Goal: Information Seeking & Learning: Learn about a topic

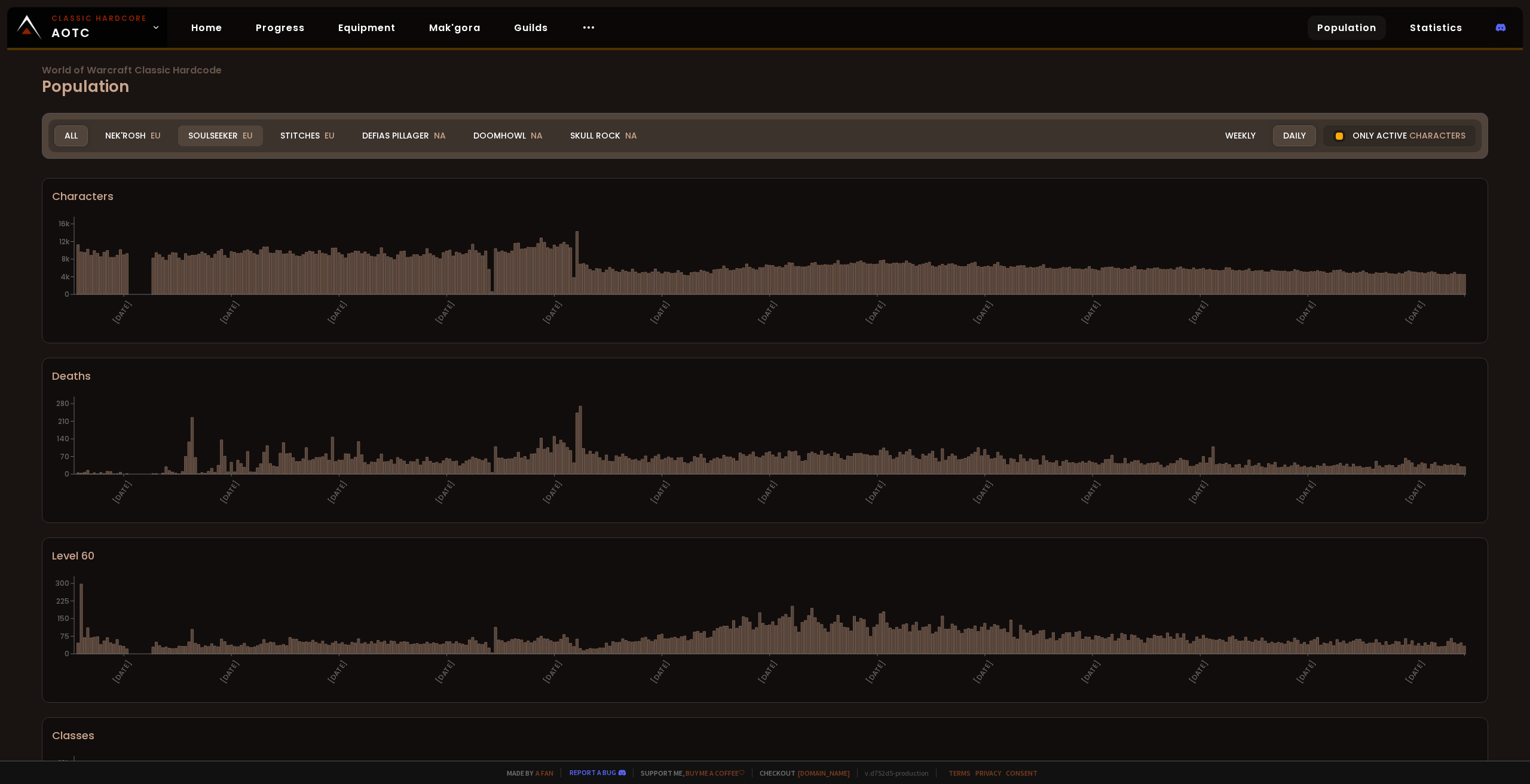
click at [226, 133] on div "Soulseeker EU" at bounding box center [220, 135] width 85 height 21
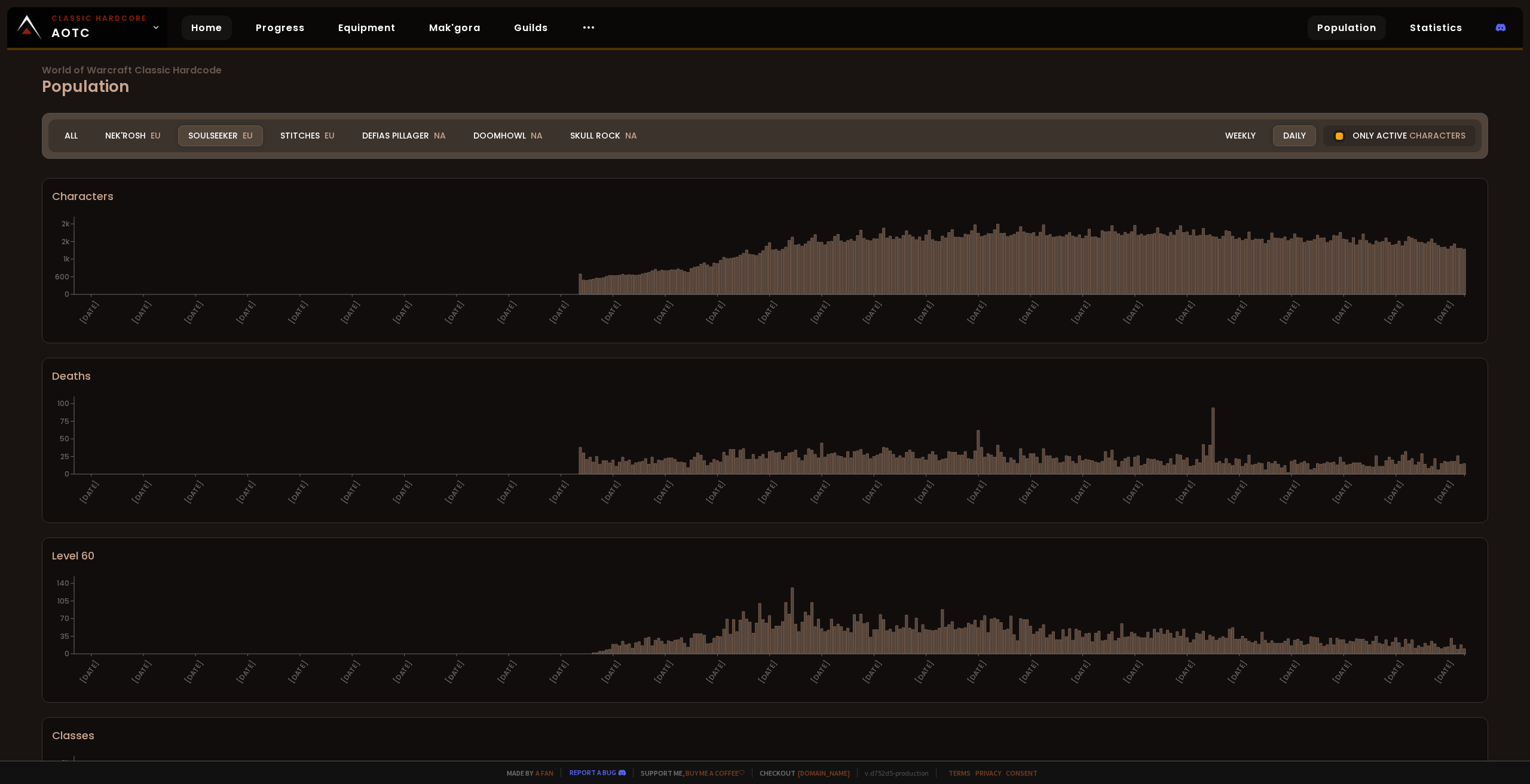
click at [190, 25] on link "Home" at bounding box center [206, 28] width 51 height 25
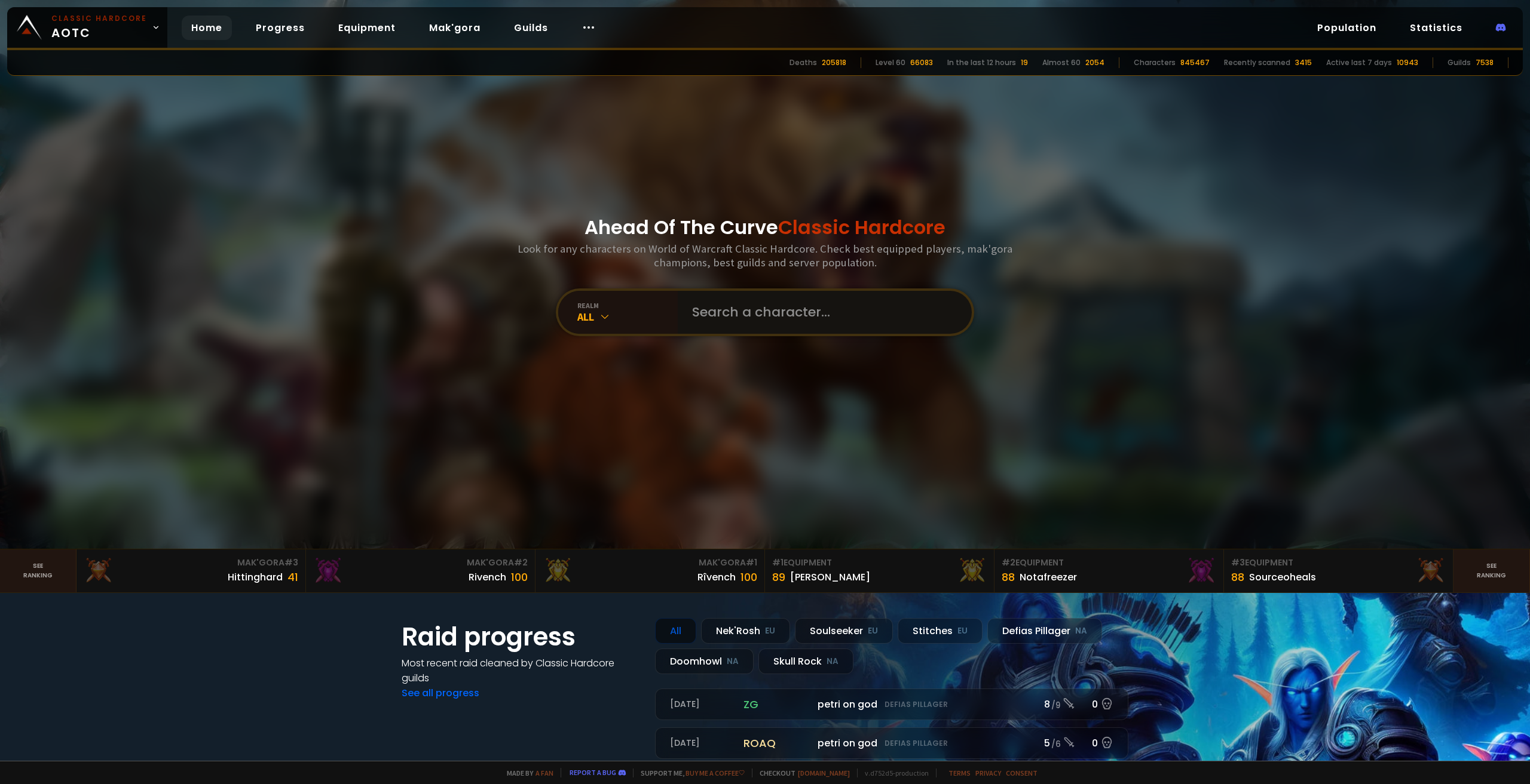
click at [704, 317] on input "text" at bounding box center [821, 312] width 272 height 43
type input "malifesto"
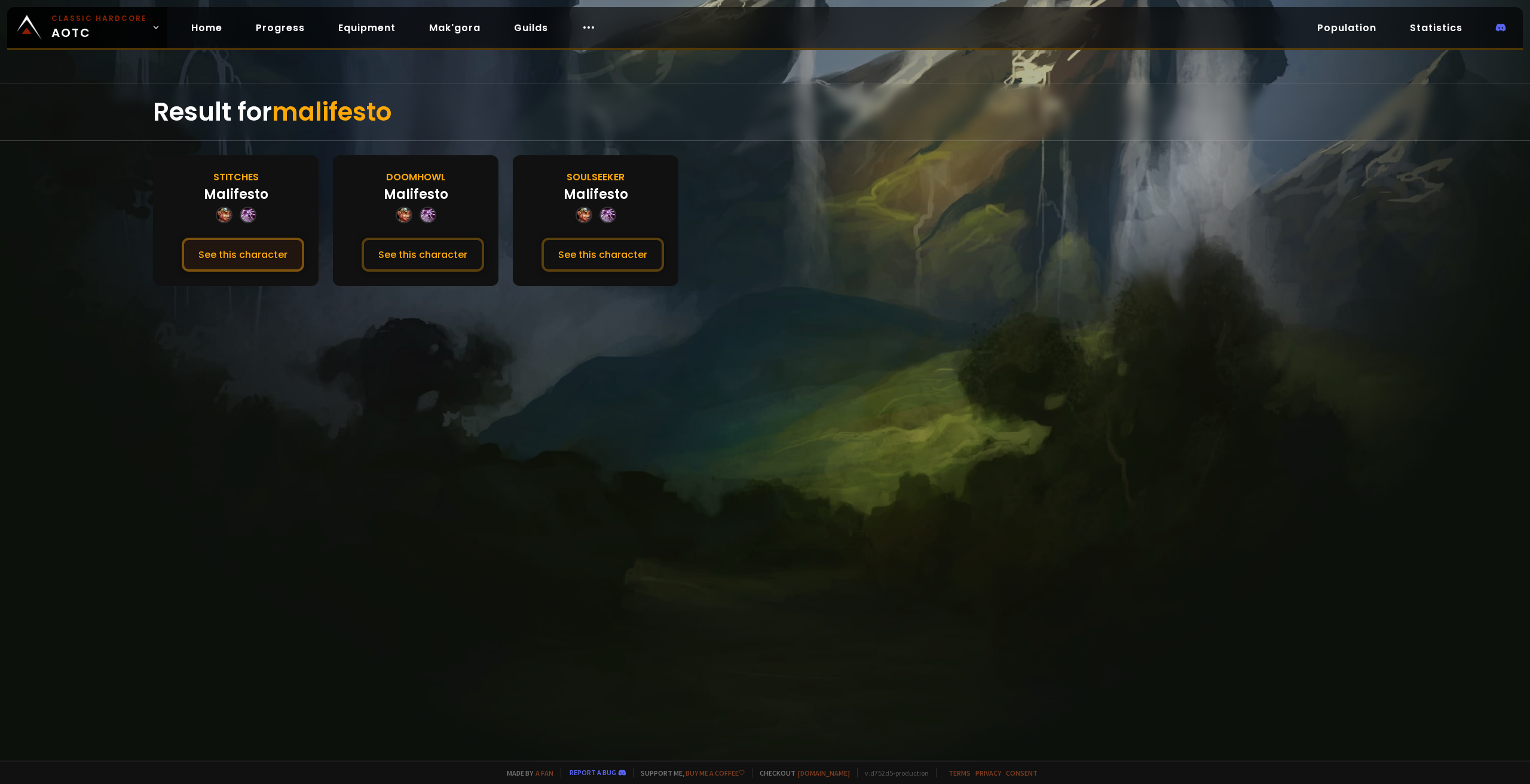
click at [256, 255] on button "See this character" at bounding box center [242, 254] width 122 height 34
click at [608, 258] on button "See this character" at bounding box center [602, 254] width 122 height 34
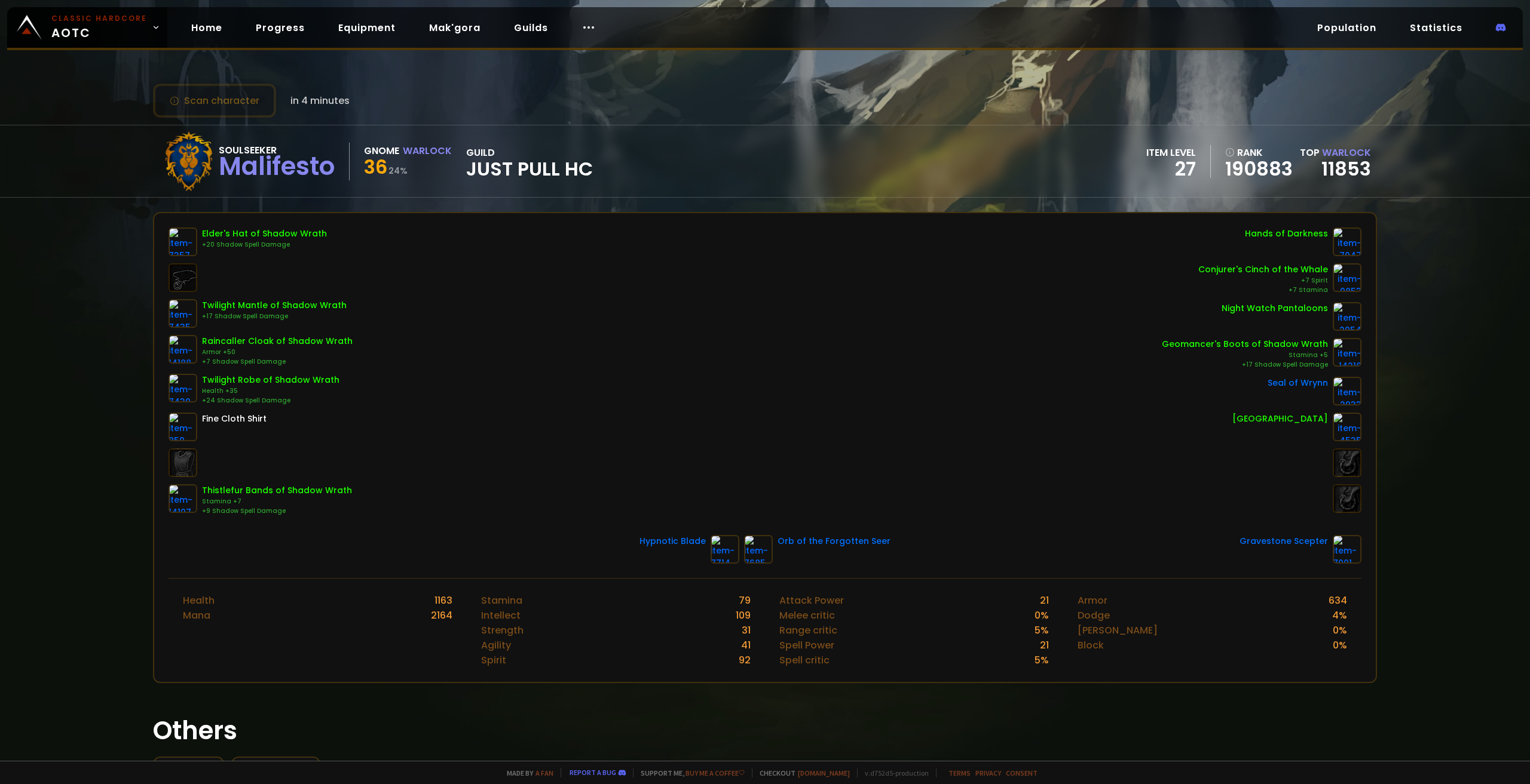
click at [64, 510] on div "Scan character in 4 minutes Soulseeker Malifesto Gnome Warlock 36 24 % guild Ju…" at bounding box center [765, 380] width 1530 height 761
click at [1008, 326] on div "Elder's Hat of Shadow Wrath +20 Shadow Spell Damage Twilight Mantle of Shadow W…" at bounding box center [765, 372] width 1193 height 289
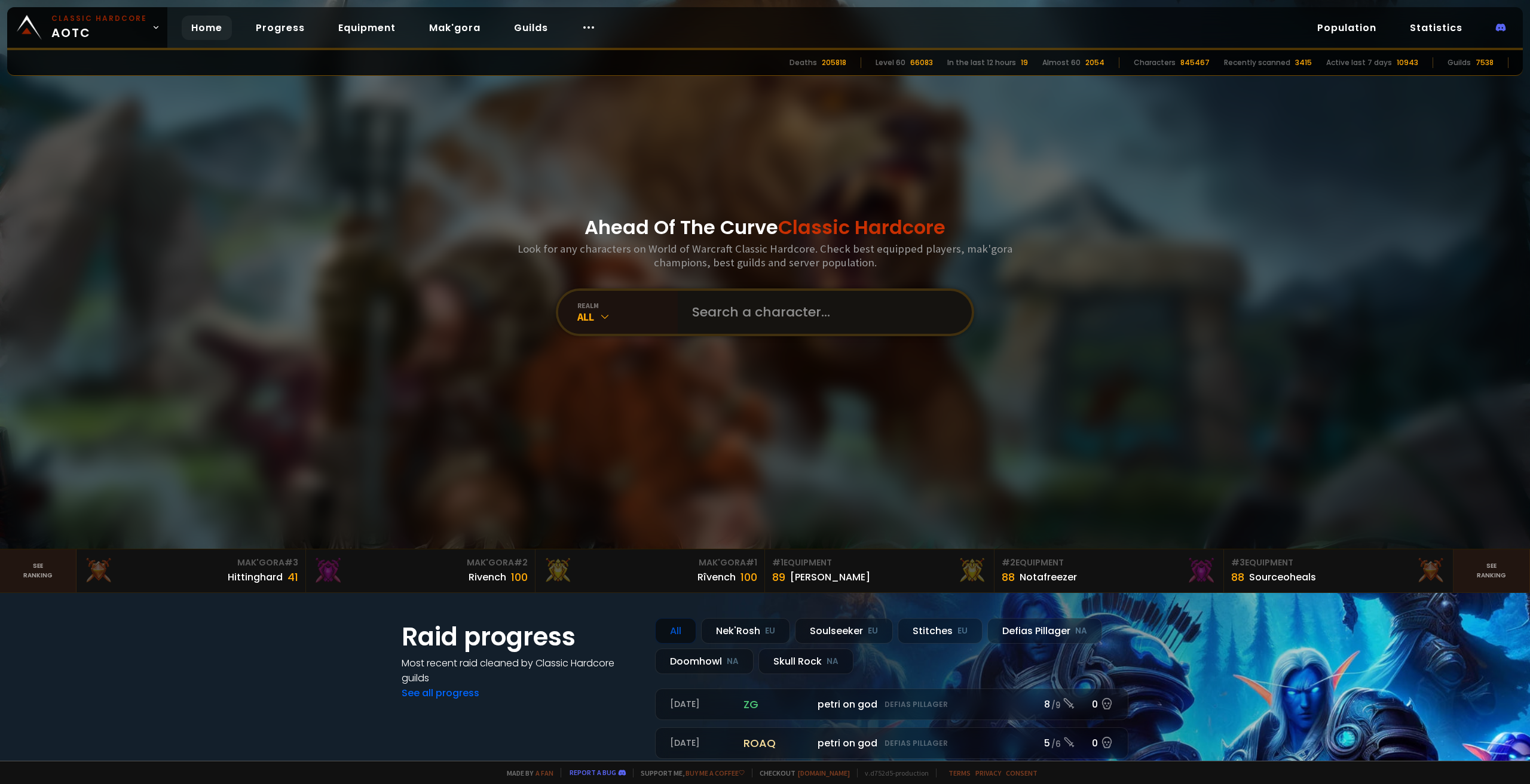
click at [726, 316] on input "text" at bounding box center [821, 312] width 272 height 43
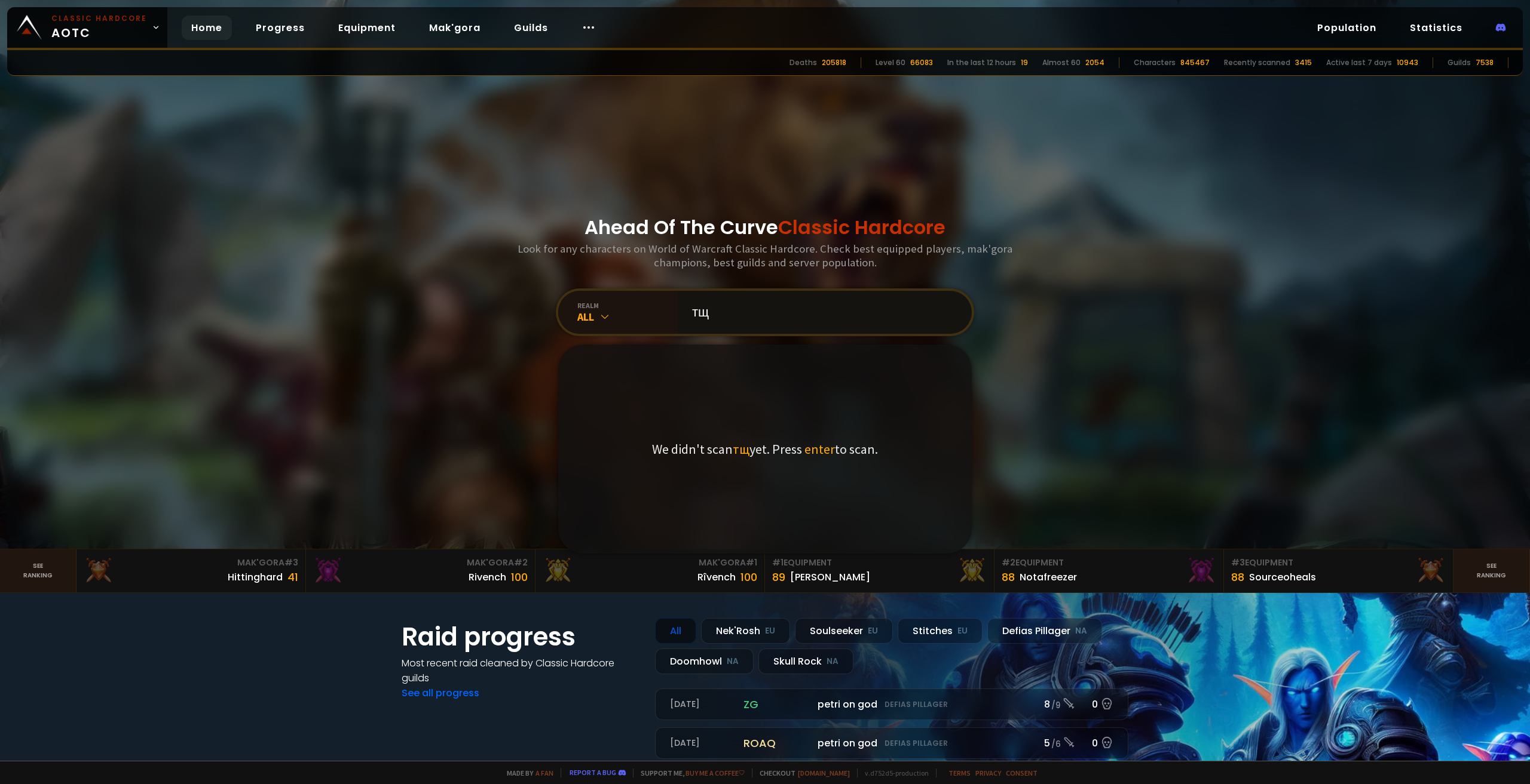
paste input "Ì"
type input "т"
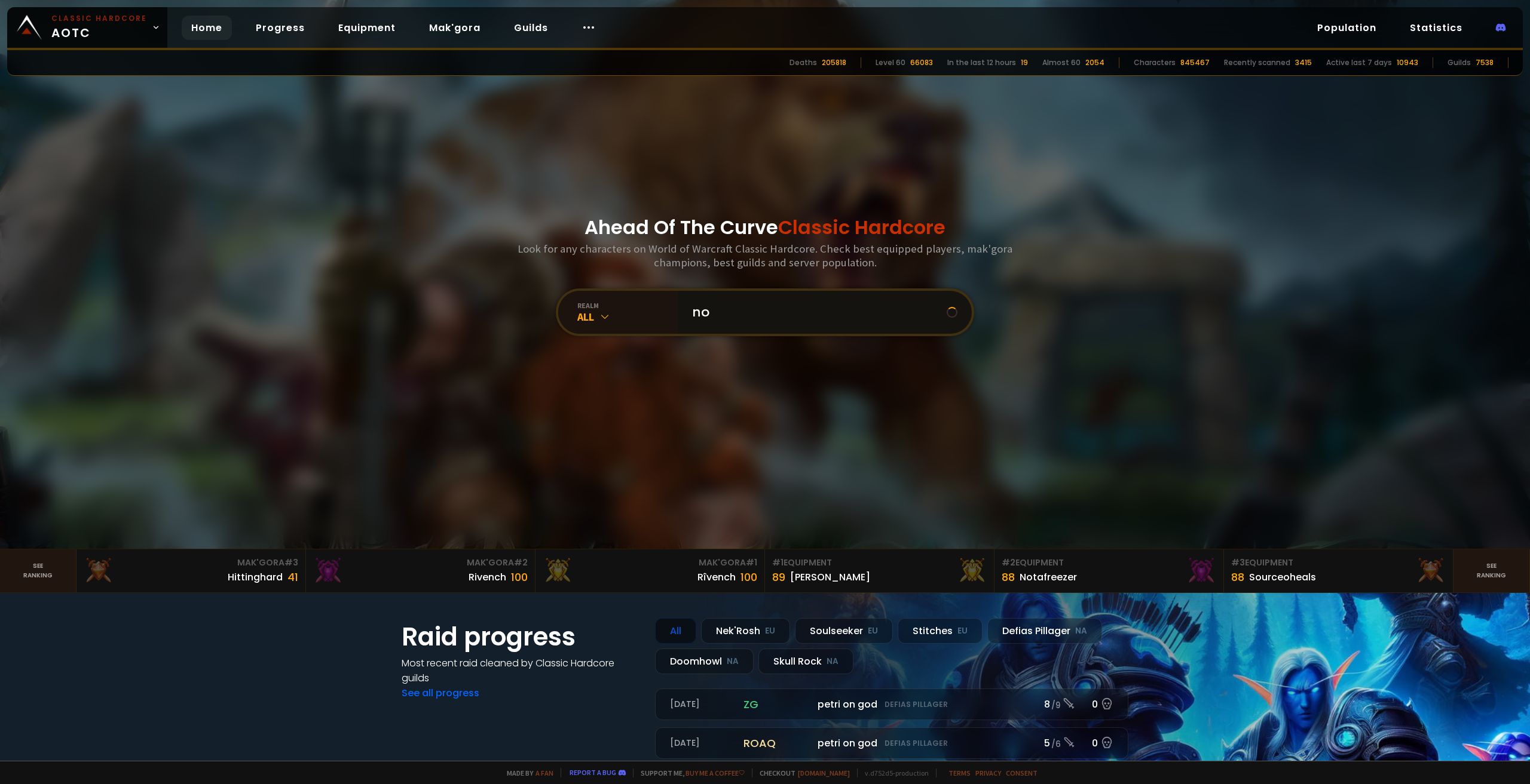
paste input "Ì"
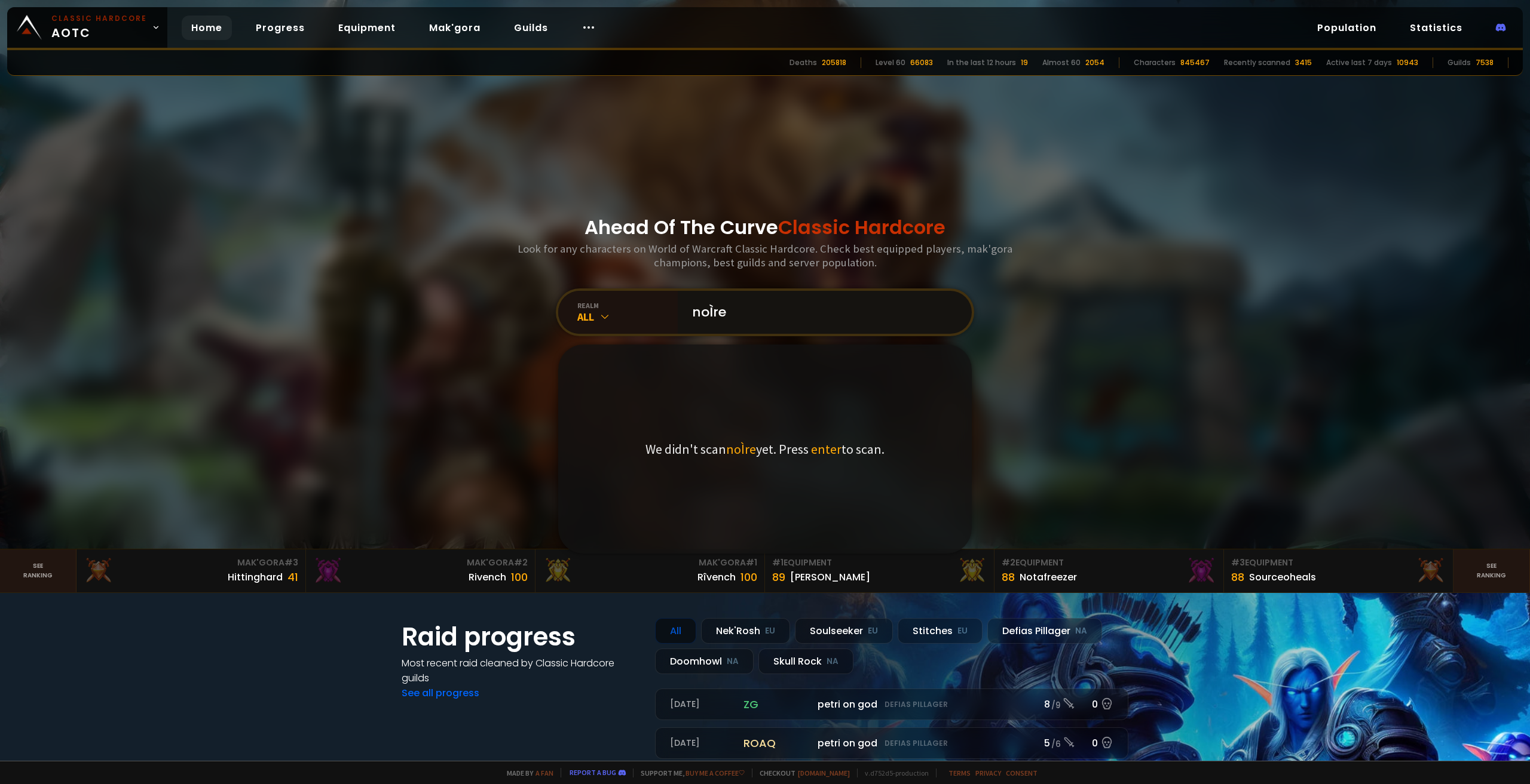
click at [710, 308] on input "noÌre" at bounding box center [821, 312] width 272 height 43
paste input "i̇́"
type input "noi̇́re"
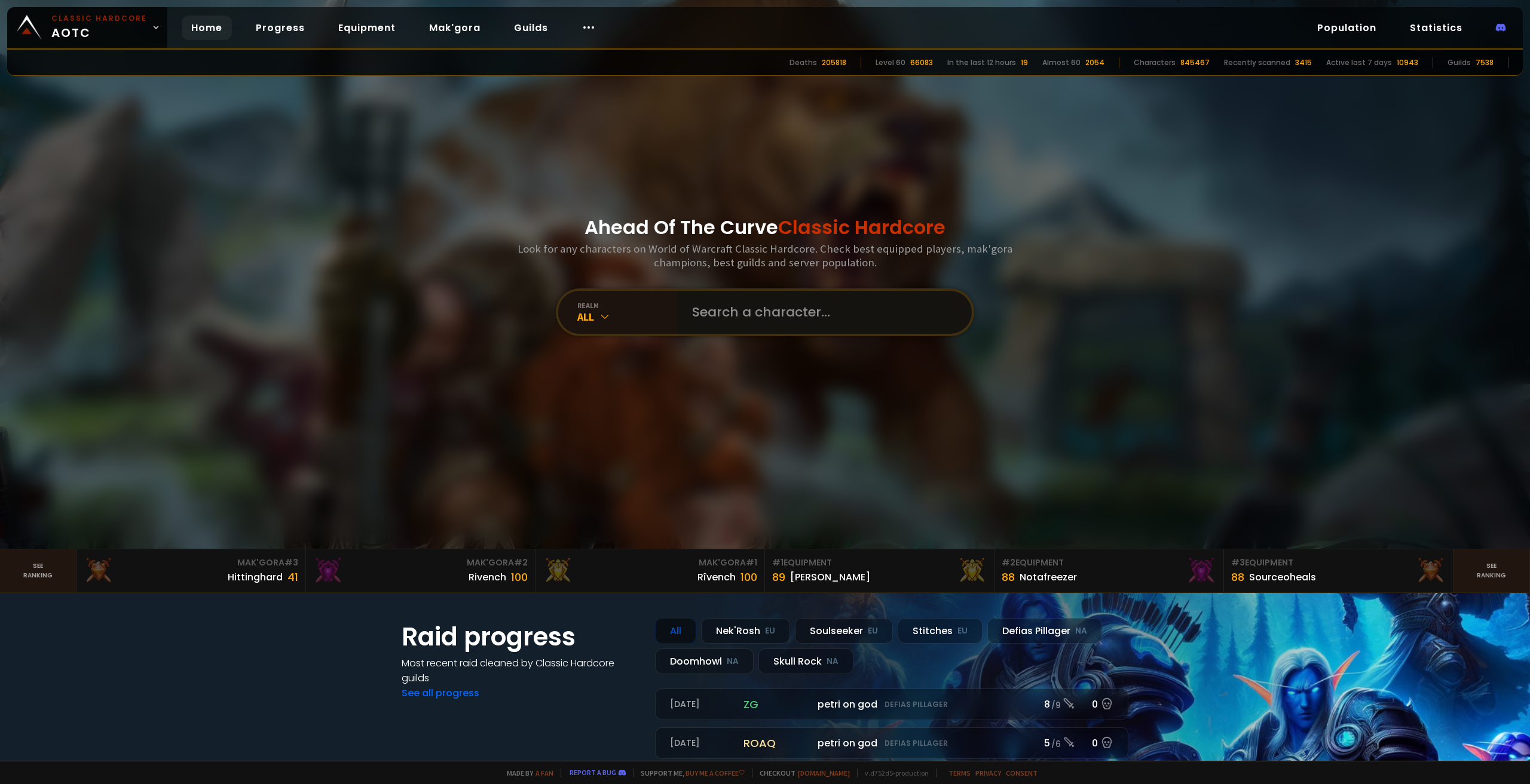
click at [780, 315] on input "text" at bounding box center [821, 312] width 272 height 43
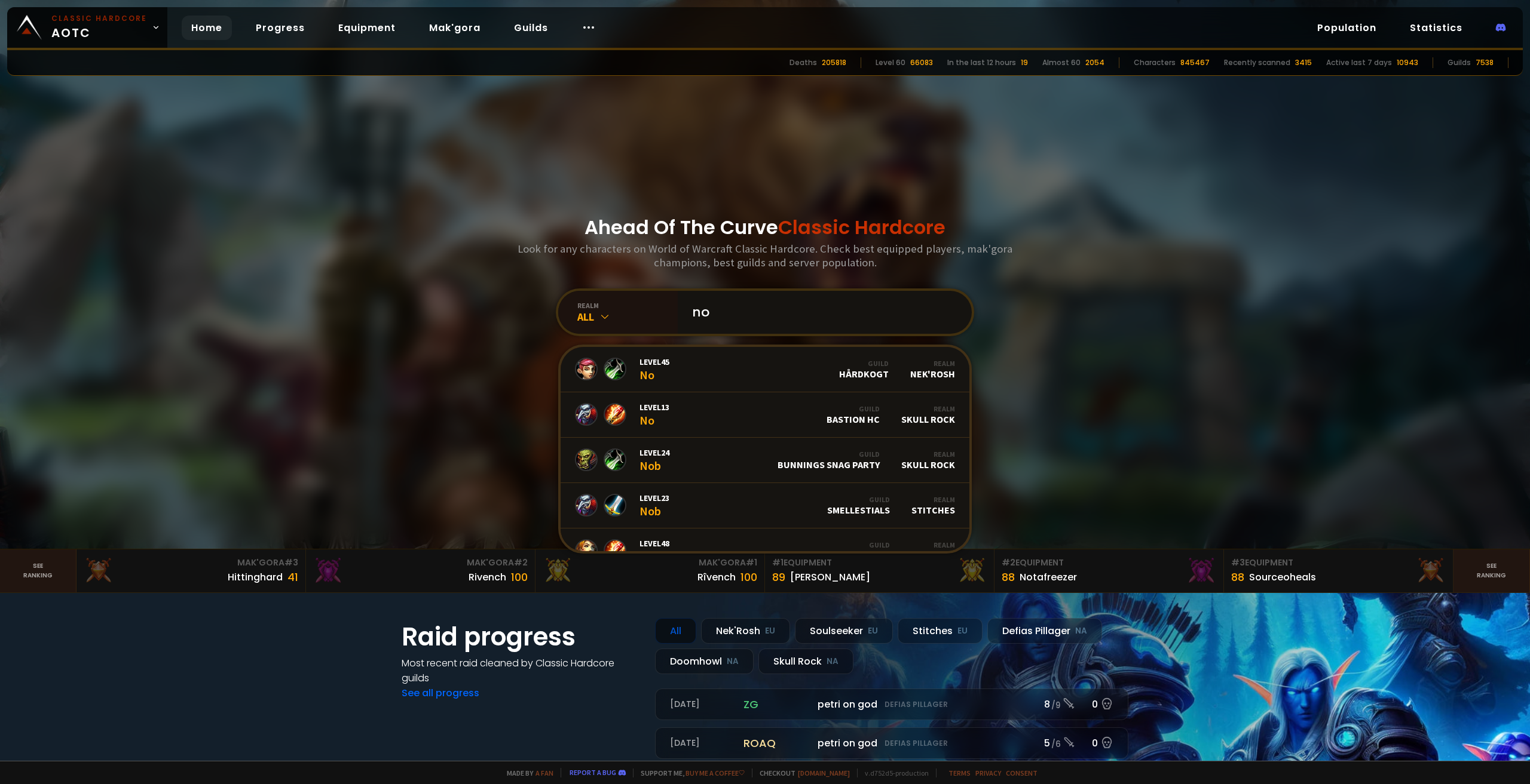
paste input "ì"
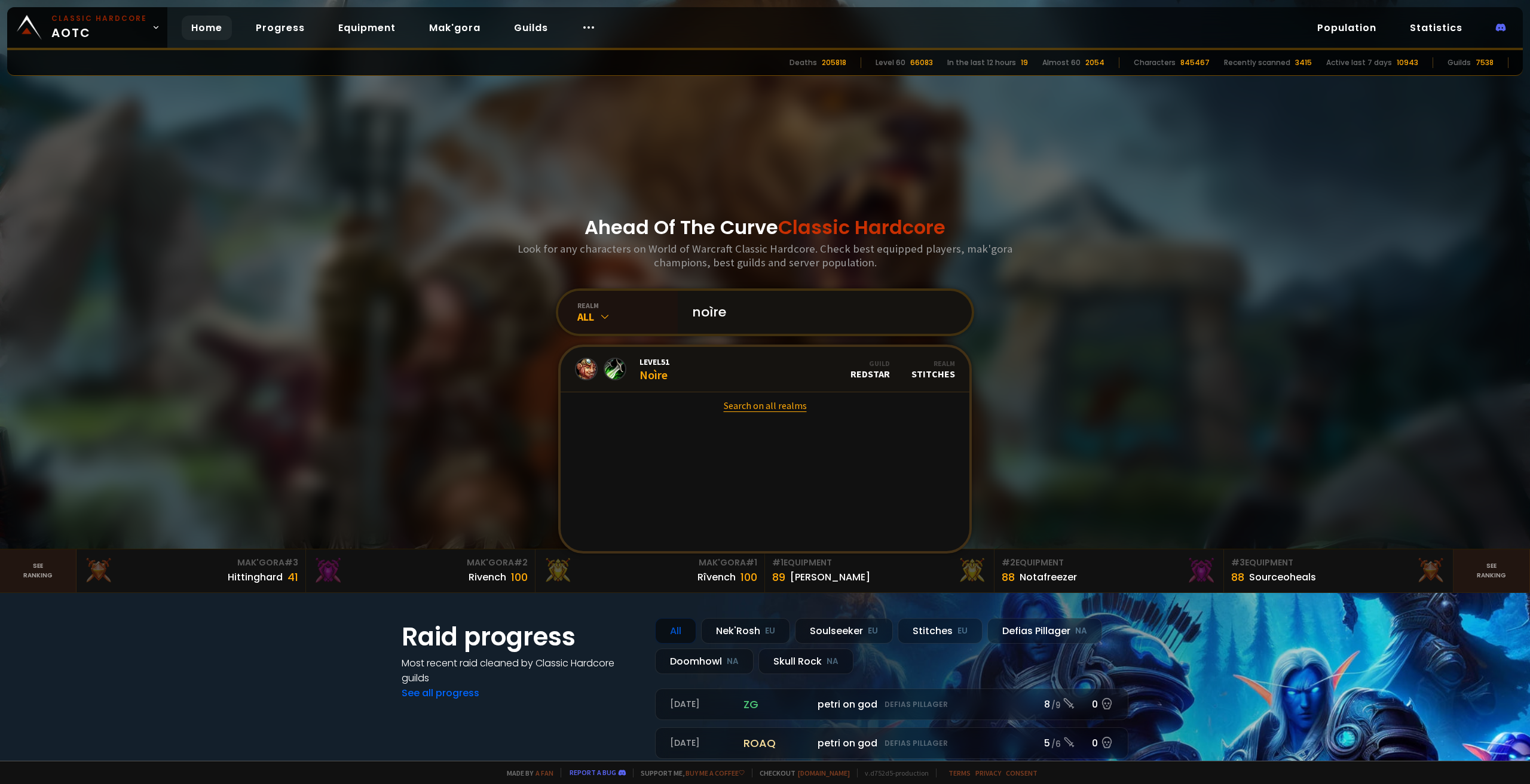
type input "noìre"
click at [759, 406] on link "Search on all realms" at bounding box center [765, 406] width 409 height 27
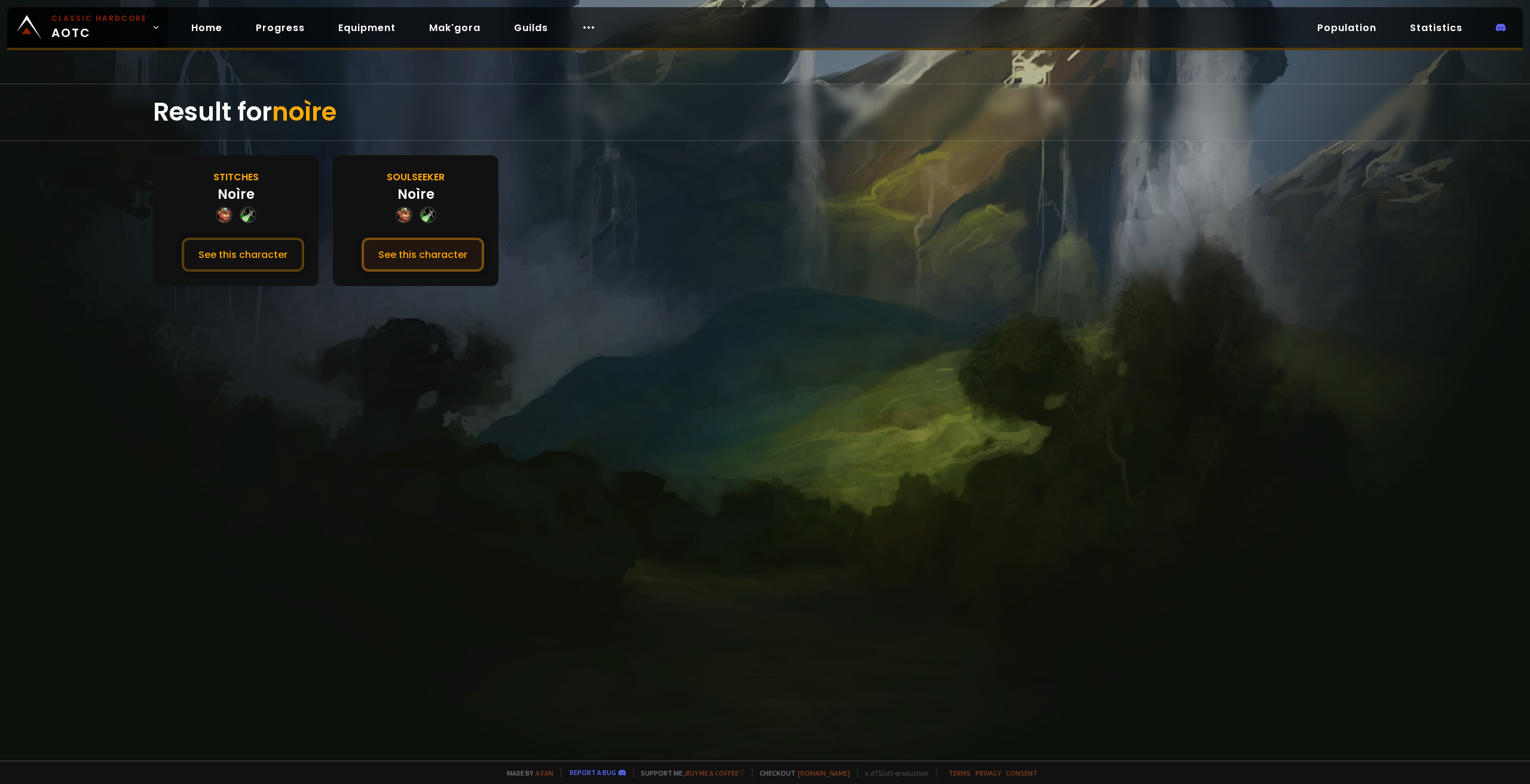
click at [413, 255] on button "See this character" at bounding box center [423, 254] width 122 height 34
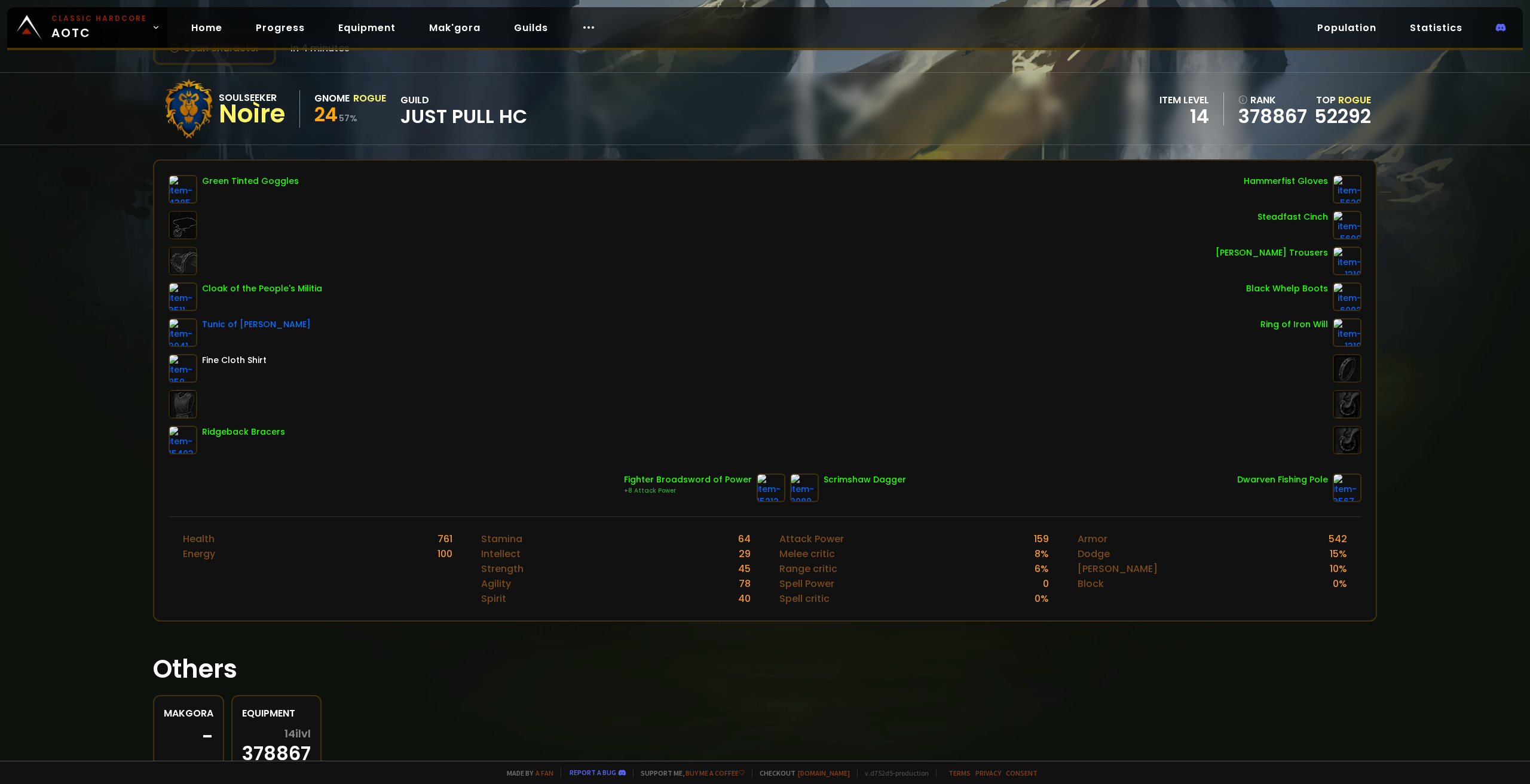
scroll to position [43, 0]
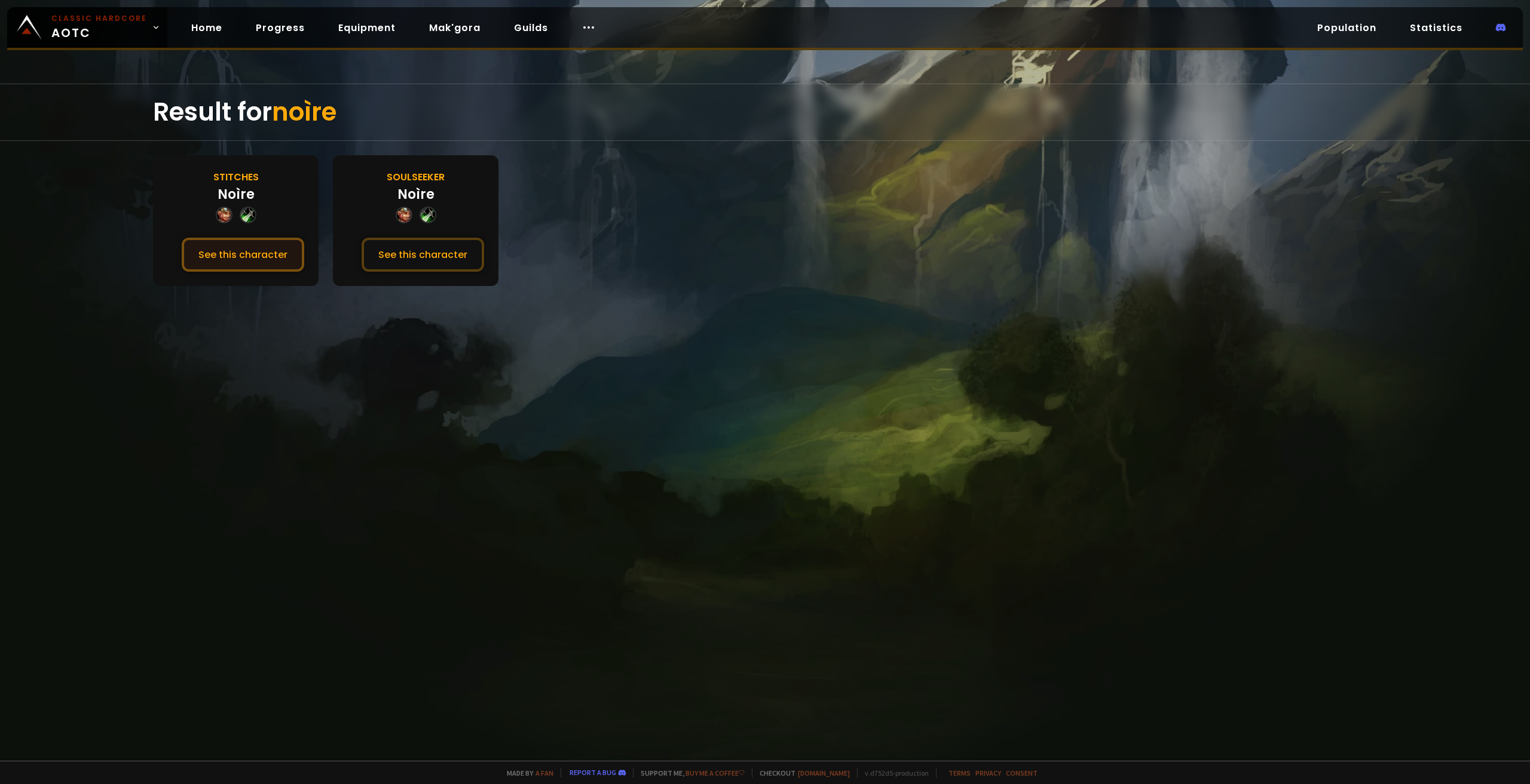
click at [238, 249] on button "See this character" at bounding box center [242, 254] width 122 height 34
click at [459, 255] on button "See this character" at bounding box center [423, 254] width 122 height 34
click at [251, 248] on button "See this character" at bounding box center [242, 254] width 122 height 34
click at [204, 29] on link "Home" at bounding box center [206, 28] width 51 height 25
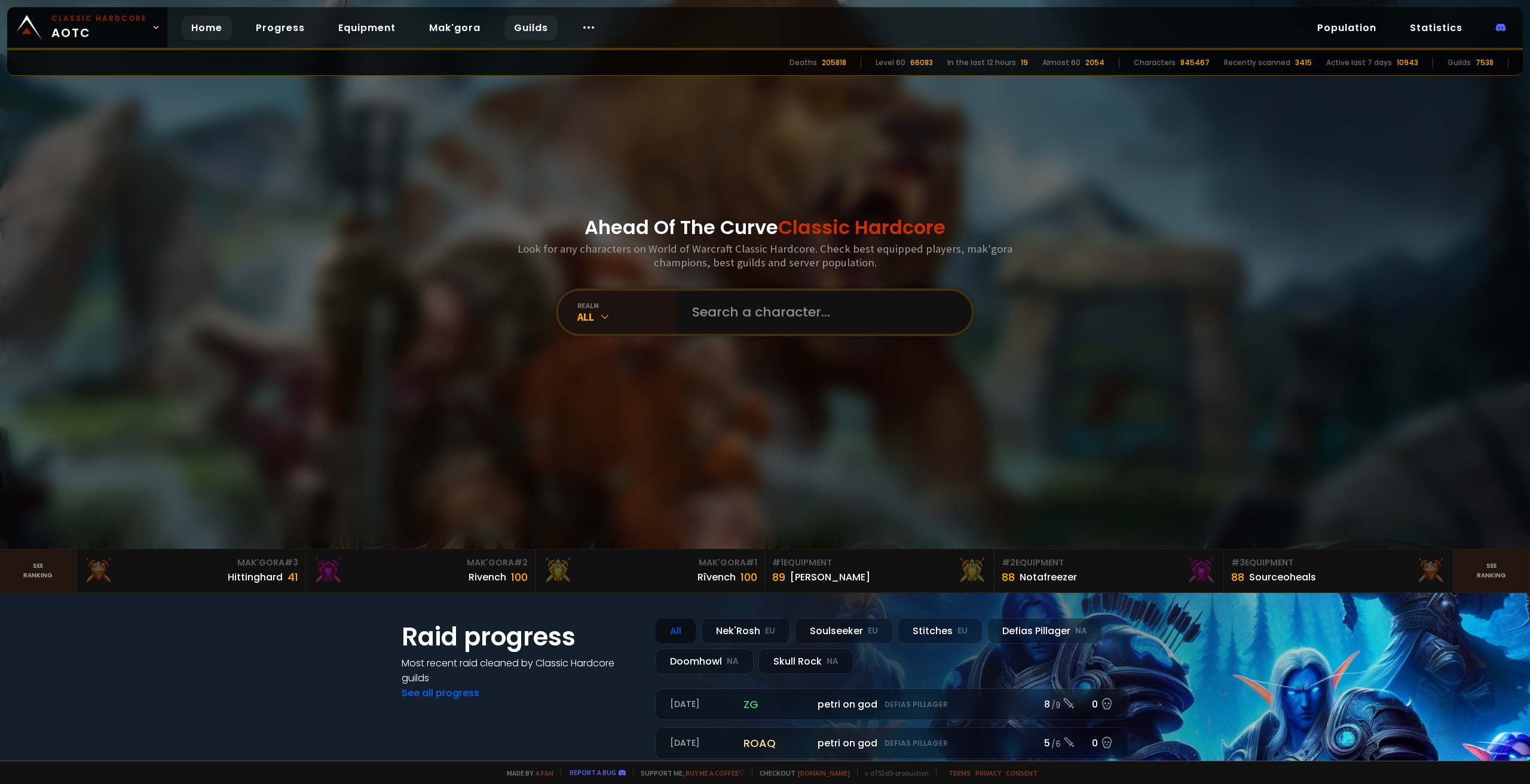
click at [529, 21] on link "Guilds" at bounding box center [531, 28] width 53 height 25
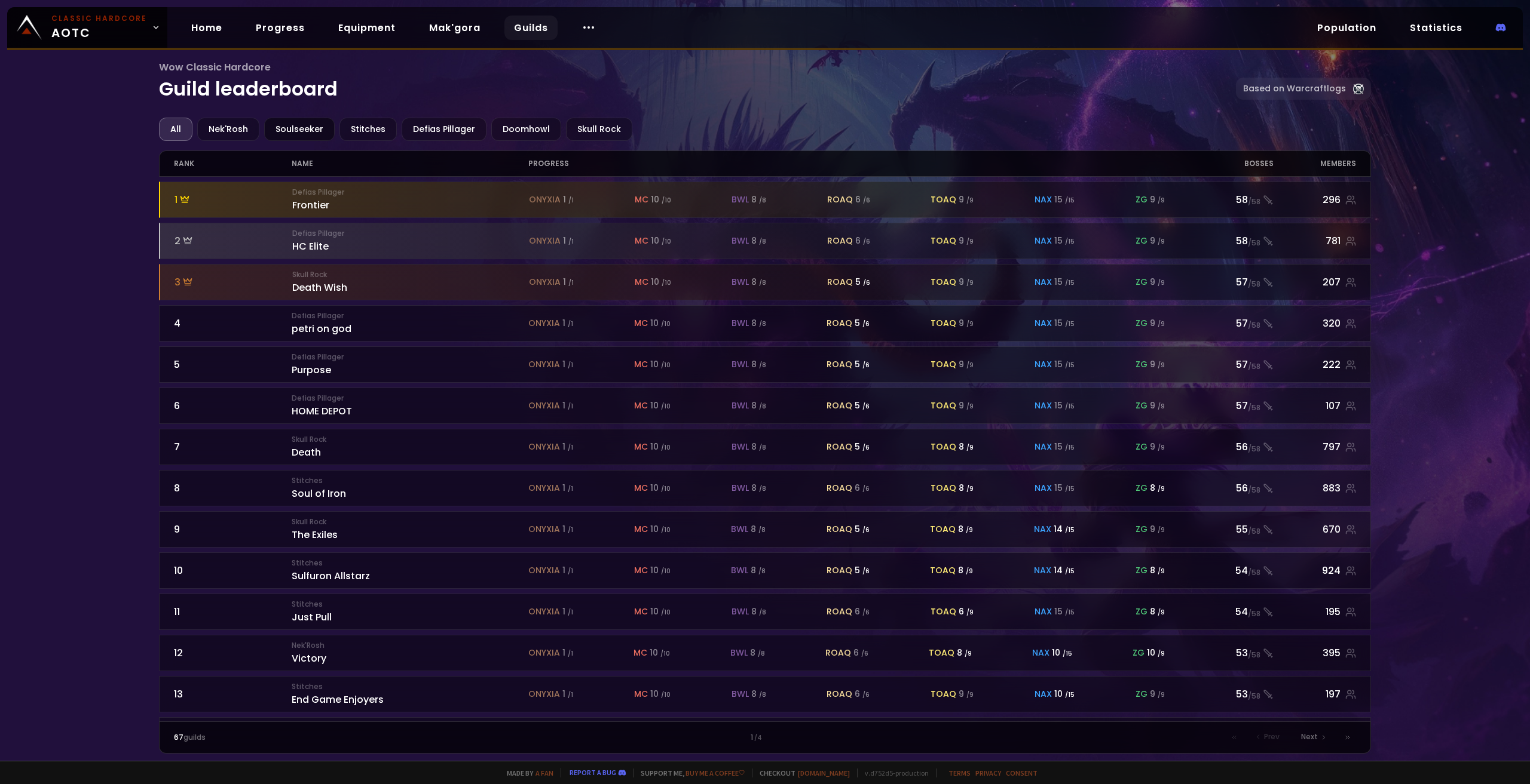
click at [286, 123] on div "Soulseeker" at bounding box center [299, 129] width 71 height 23
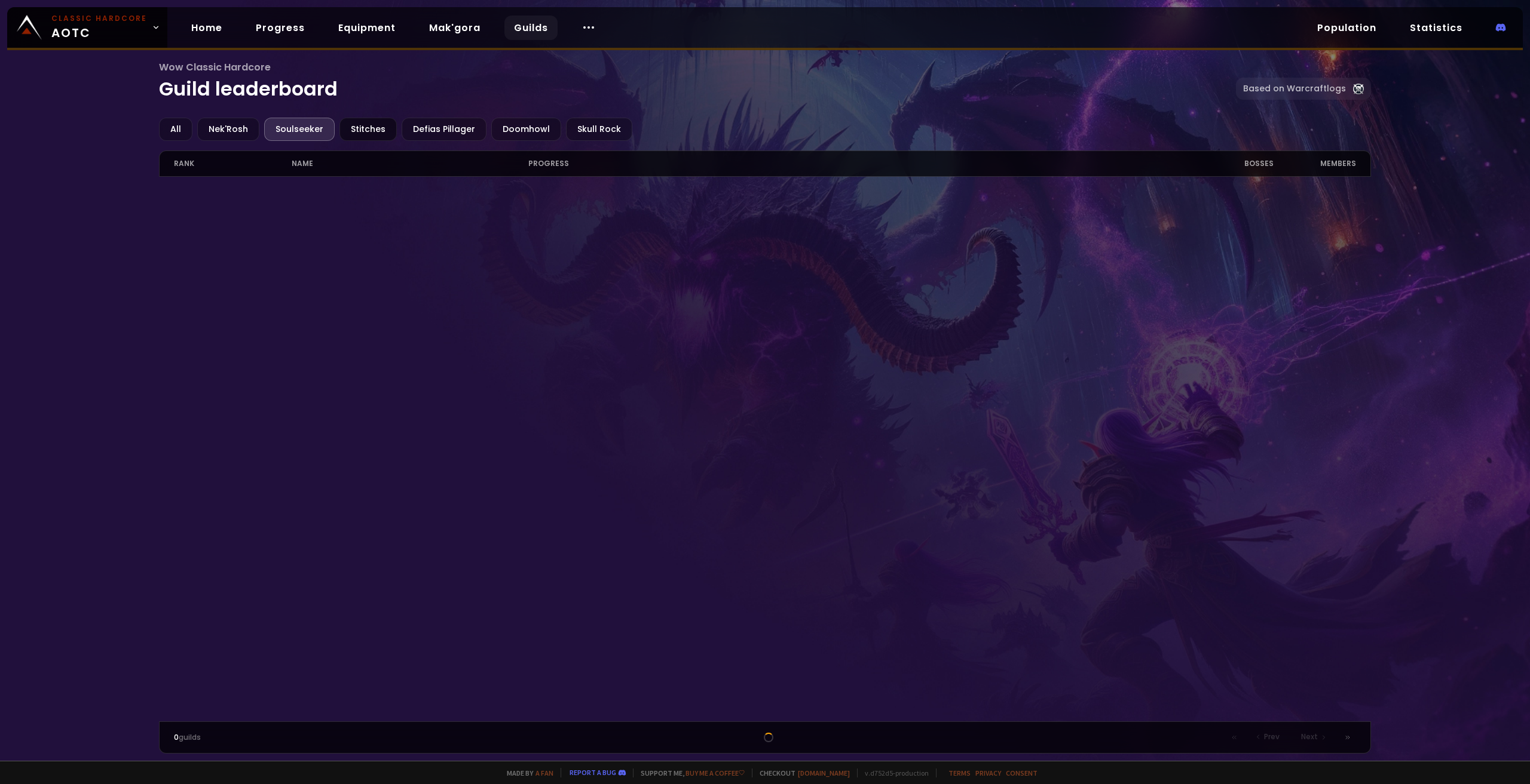
click at [368, 135] on div "Stitches" at bounding box center [368, 129] width 57 height 23
click at [439, 125] on div "Defias Pillager" at bounding box center [444, 129] width 85 height 23
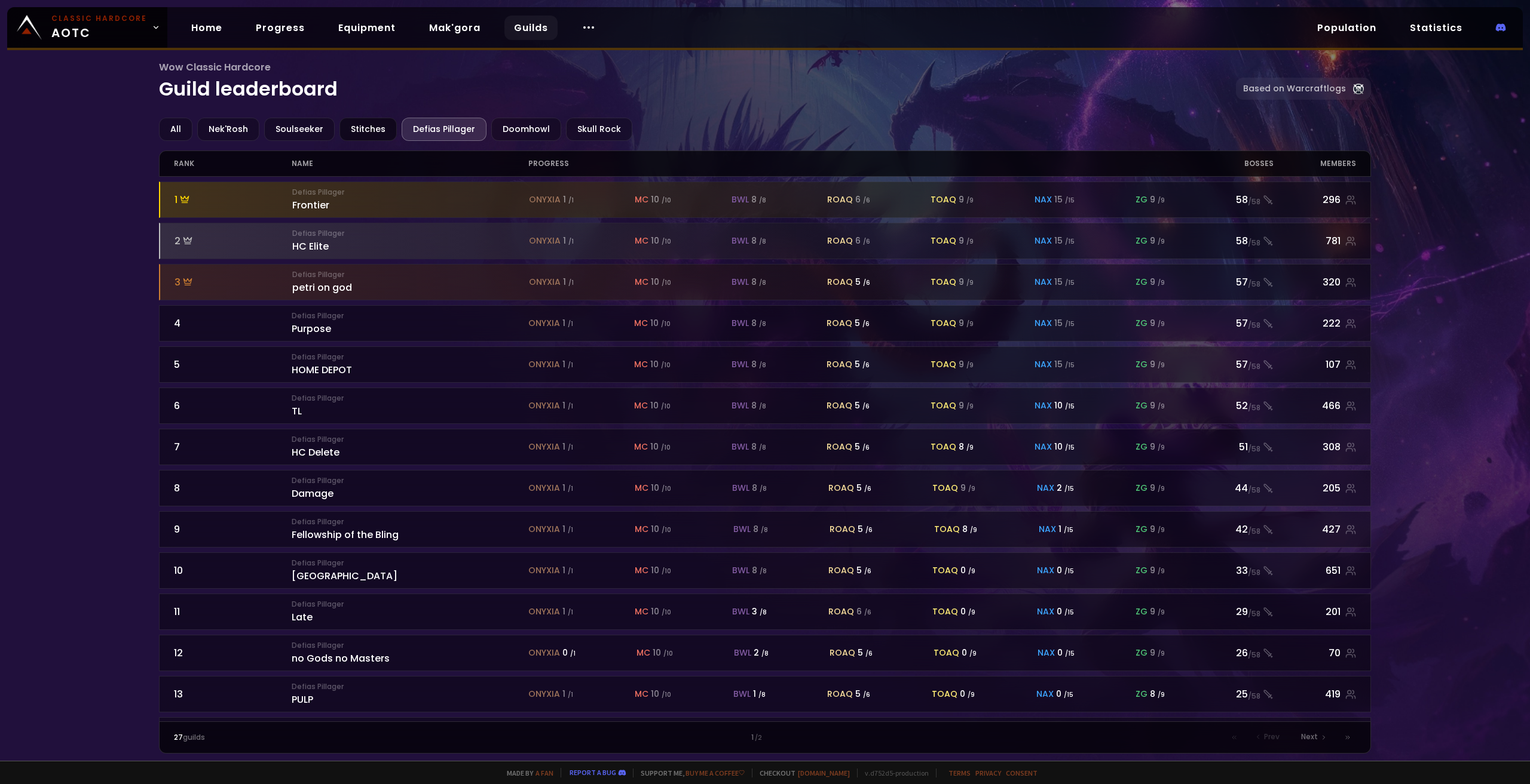
click at [376, 133] on div "Stitches" at bounding box center [368, 129] width 57 height 23
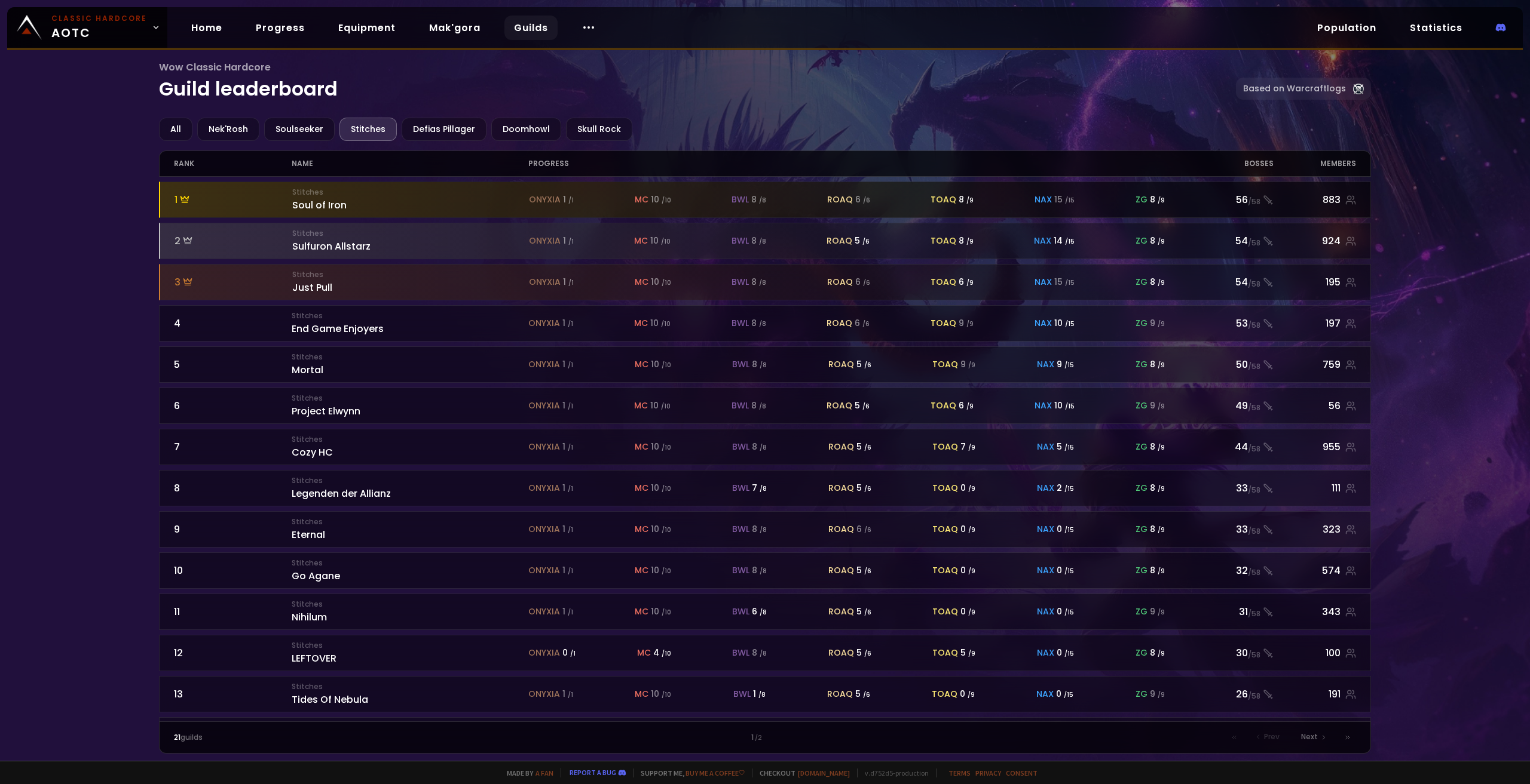
click at [320, 206] on div "Stitches Soul of Iron" at bounding box center [410, 200] width 237 height 26
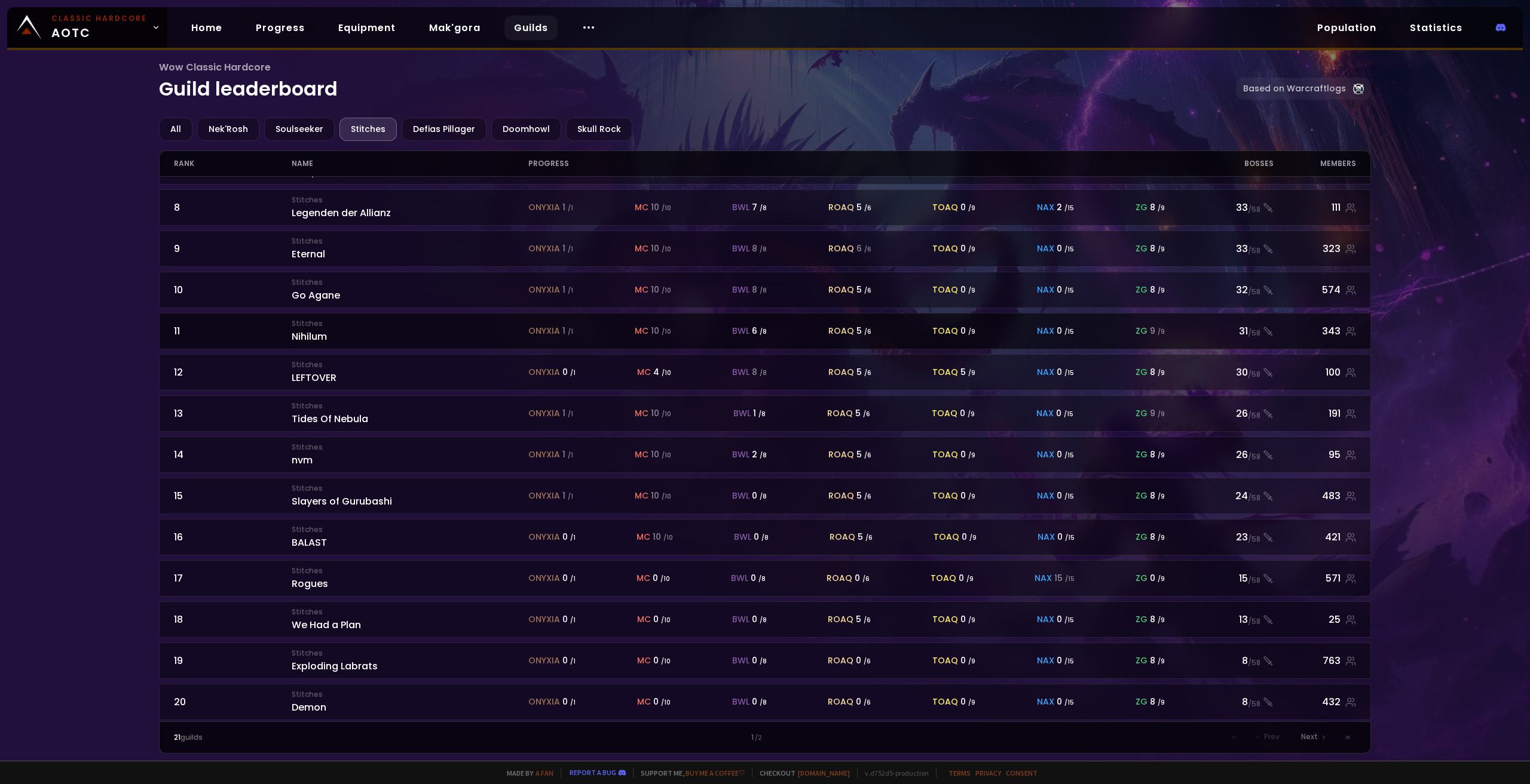
scroll to position [284, 0]
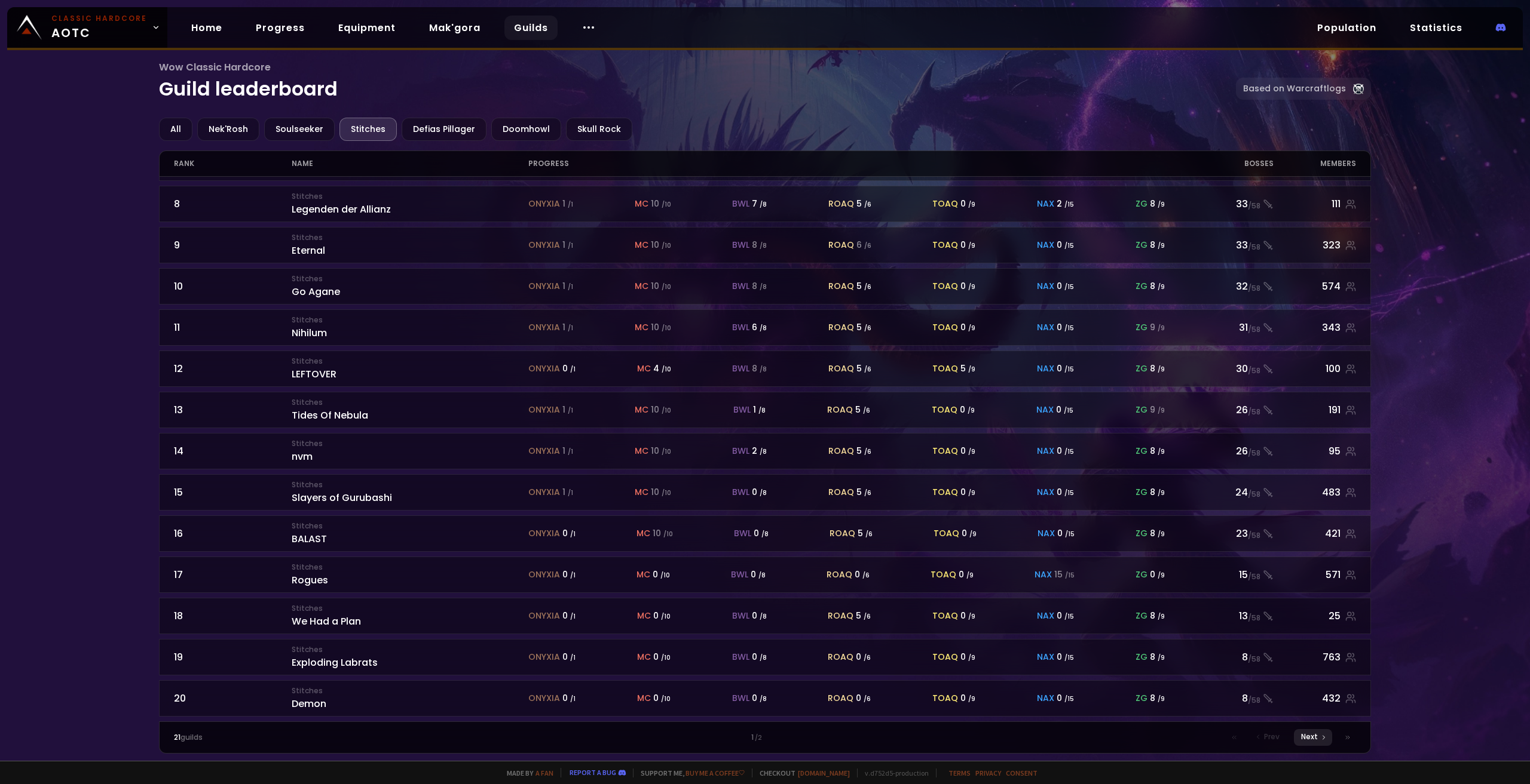
click at [1316, 733] on span "Next" at bounding box center [1309, 737] width 17 height 11
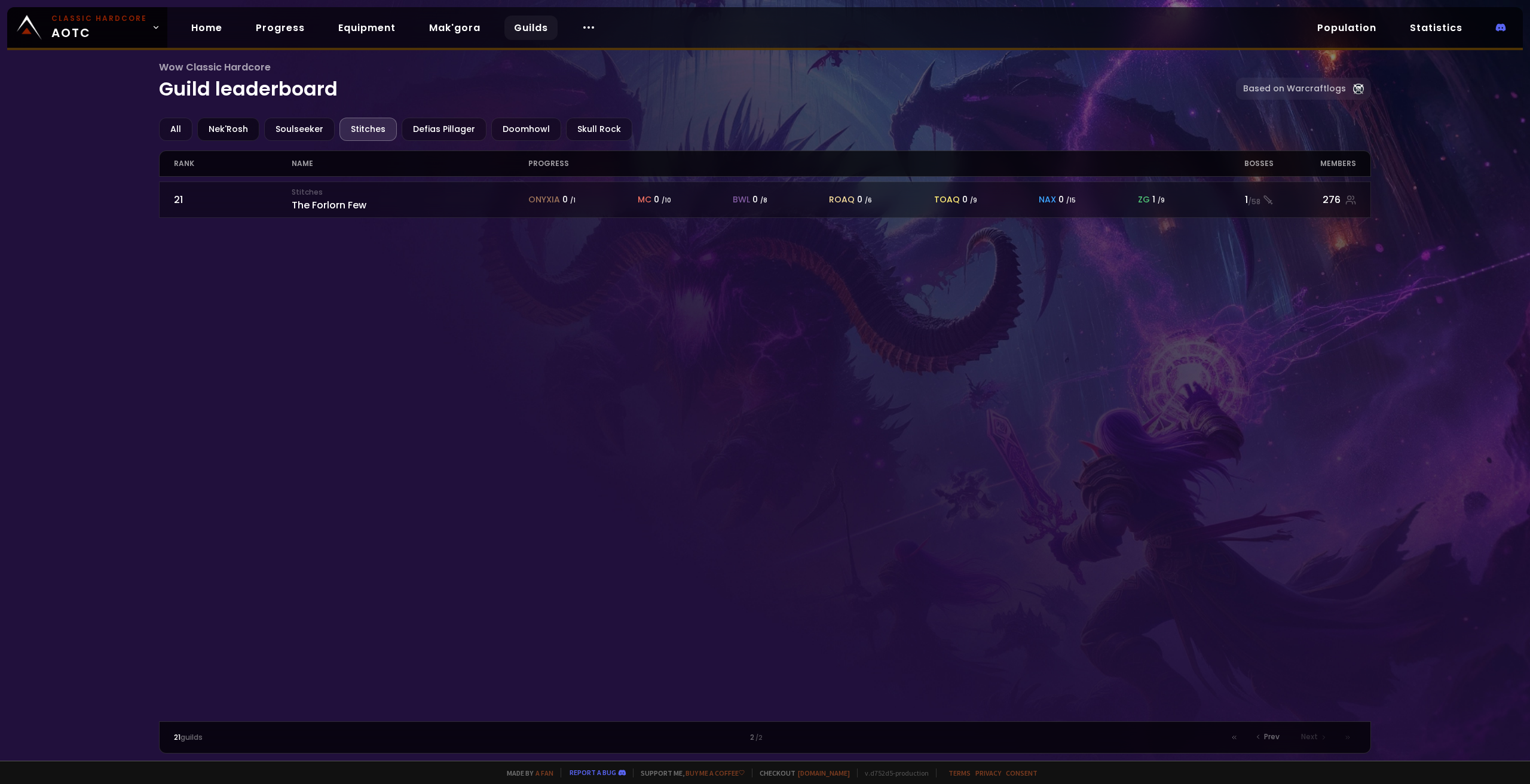
click at [235, 131] on div "Nek'Rosh" at bounding box center [228, 129] width 63 height 23
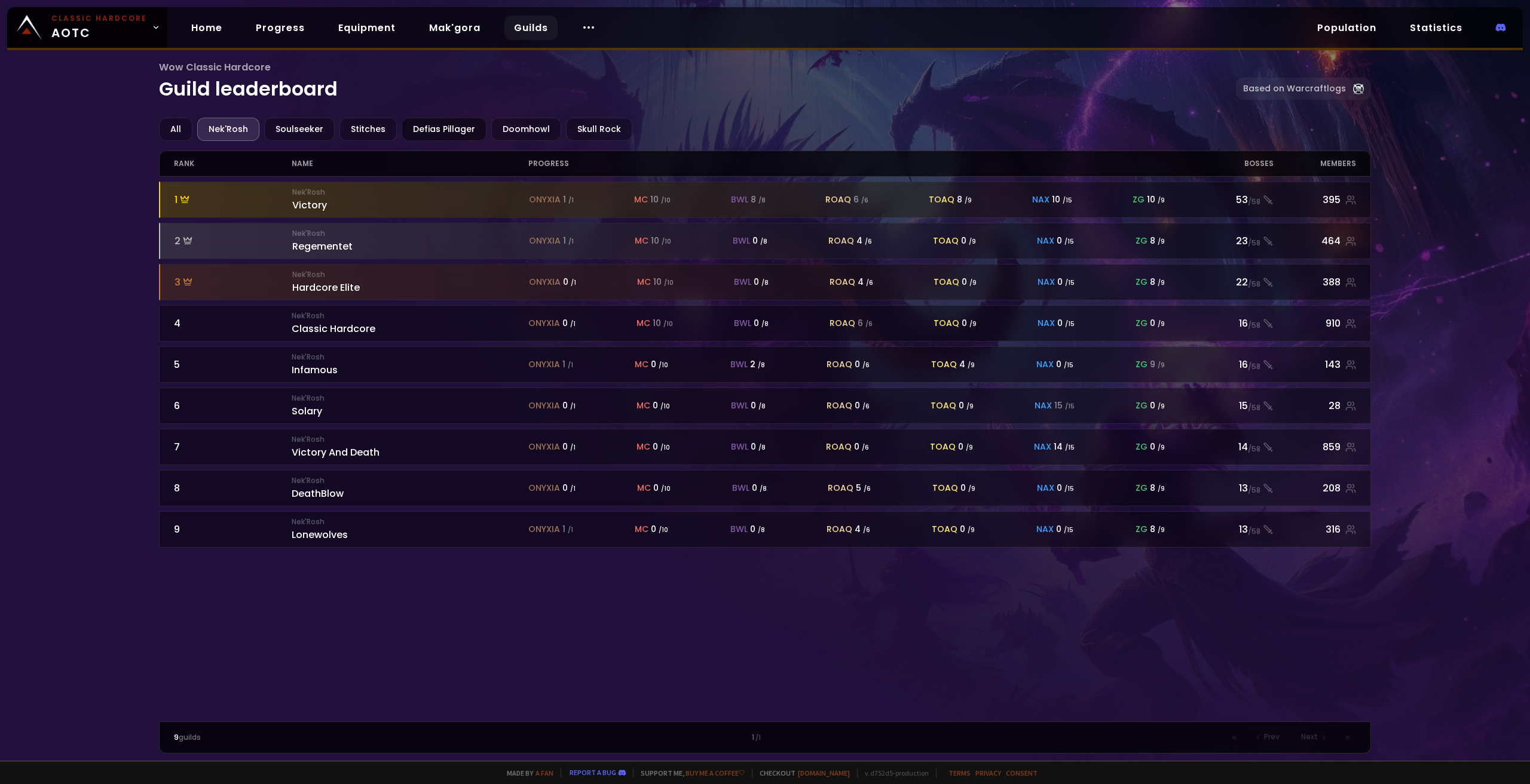
click at [443, 130] on div "Defias Pillager" at bounding box center [444, 129] width 85 height 23
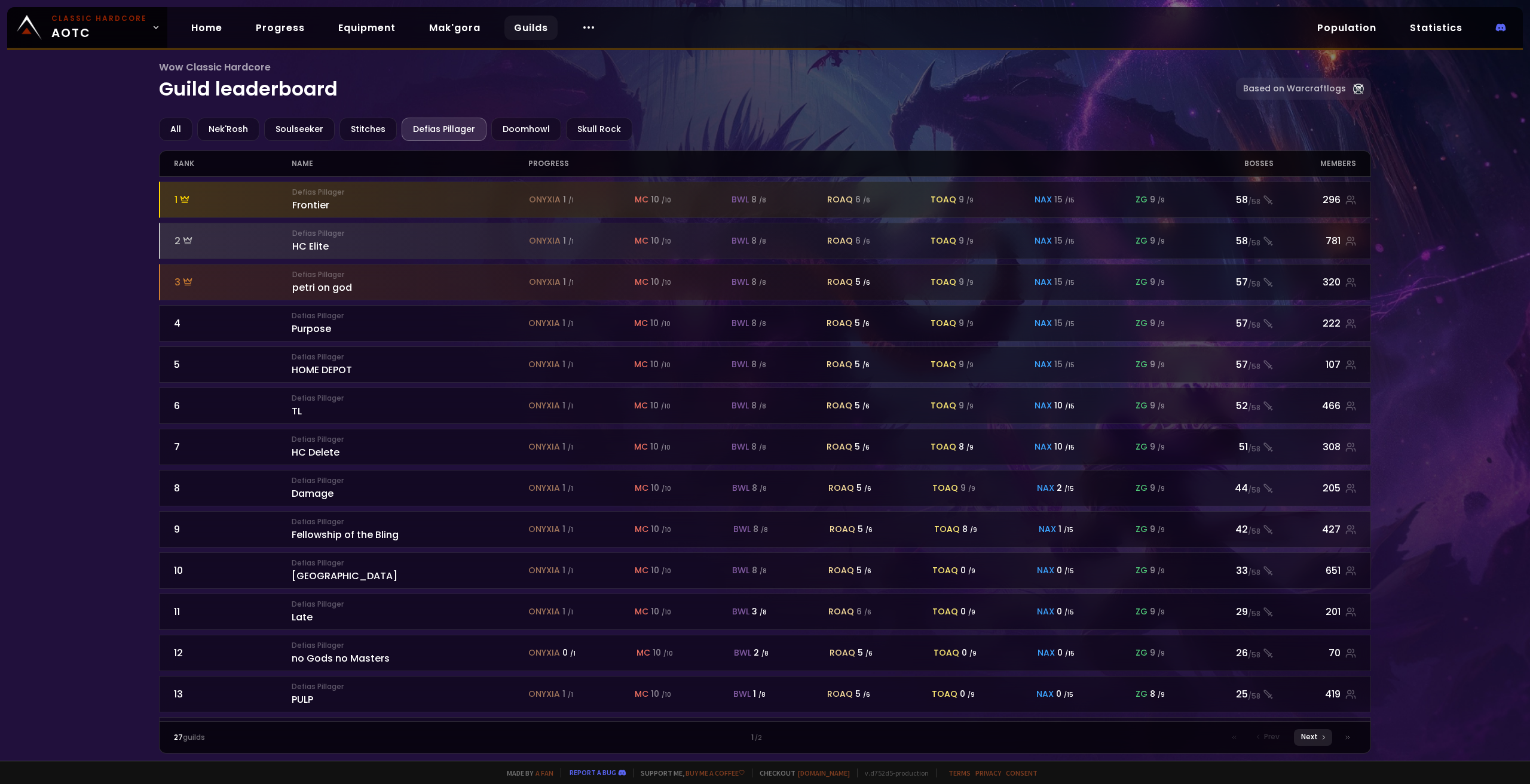
click at [1313, 737] on span "Next" at bounding box center [1309, 737] width 17 height 11
click at [533, 123] on div "Doomhowl" at bounding box center [527, 129] width 70 height 23
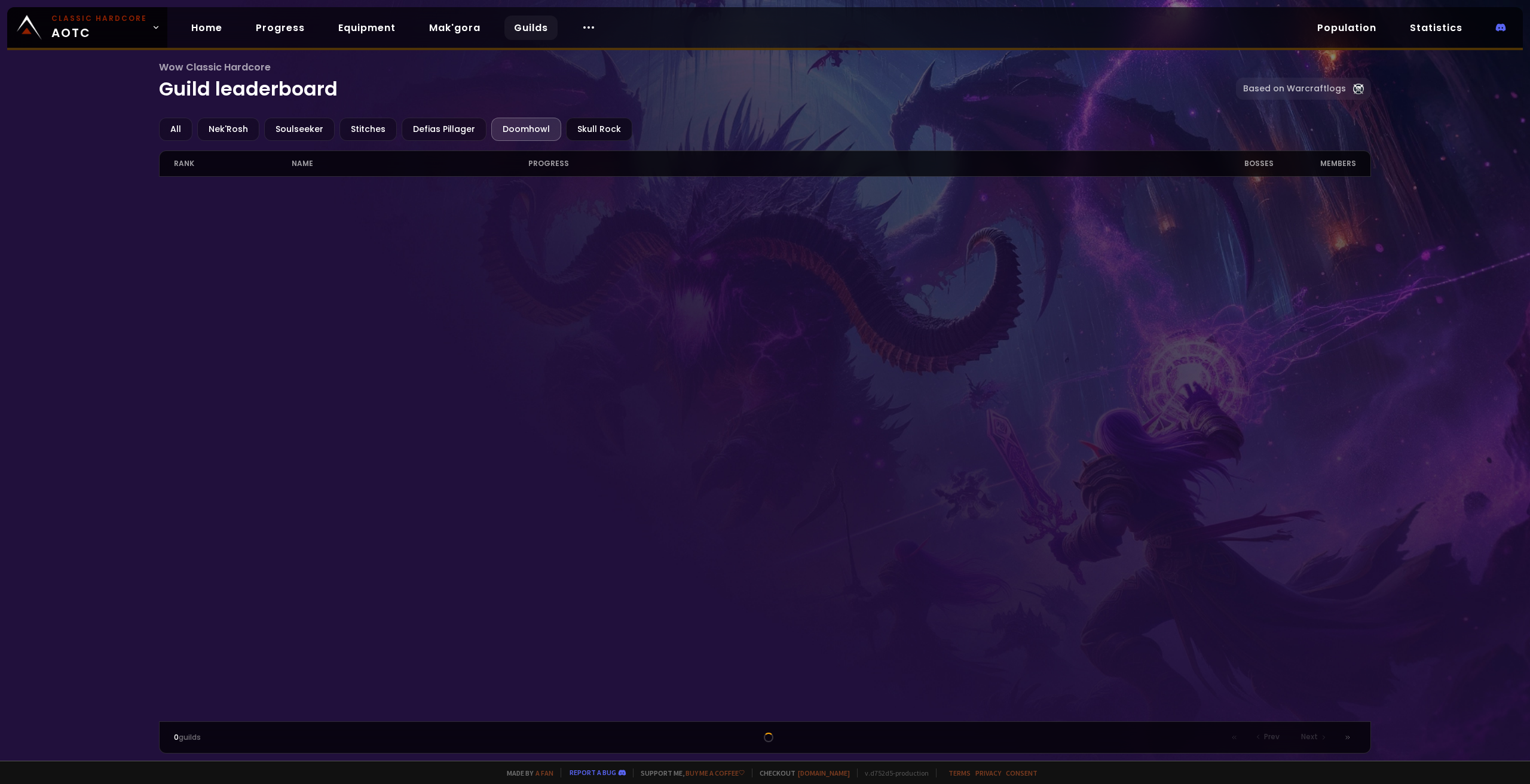
click at [578, 126] on div "Skull Rock" at bounding box center [599, 129] width 66 height 23
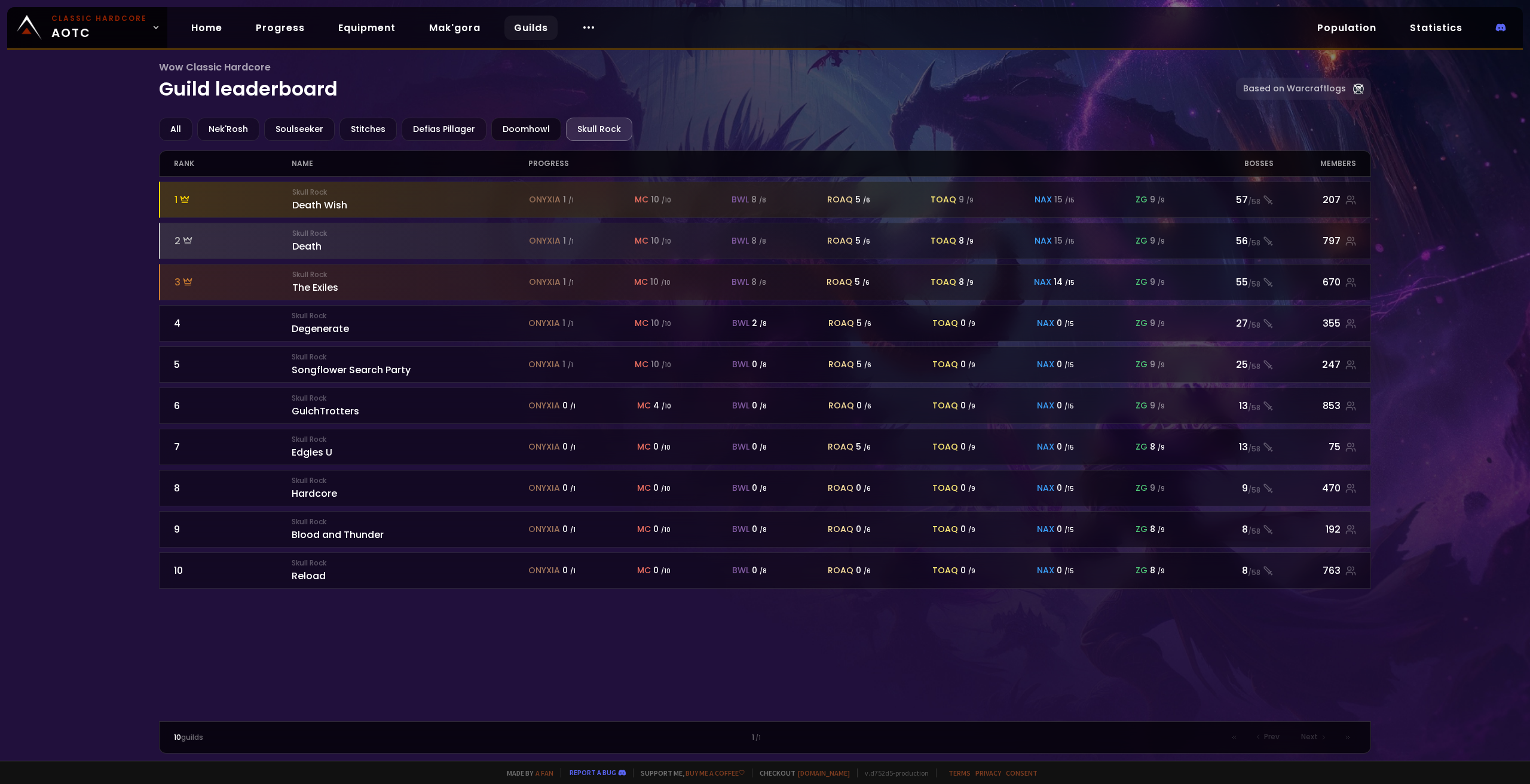
click at [515, 133] on div "Doomhowl" at bounding box center [527, 129] width 70 height 23
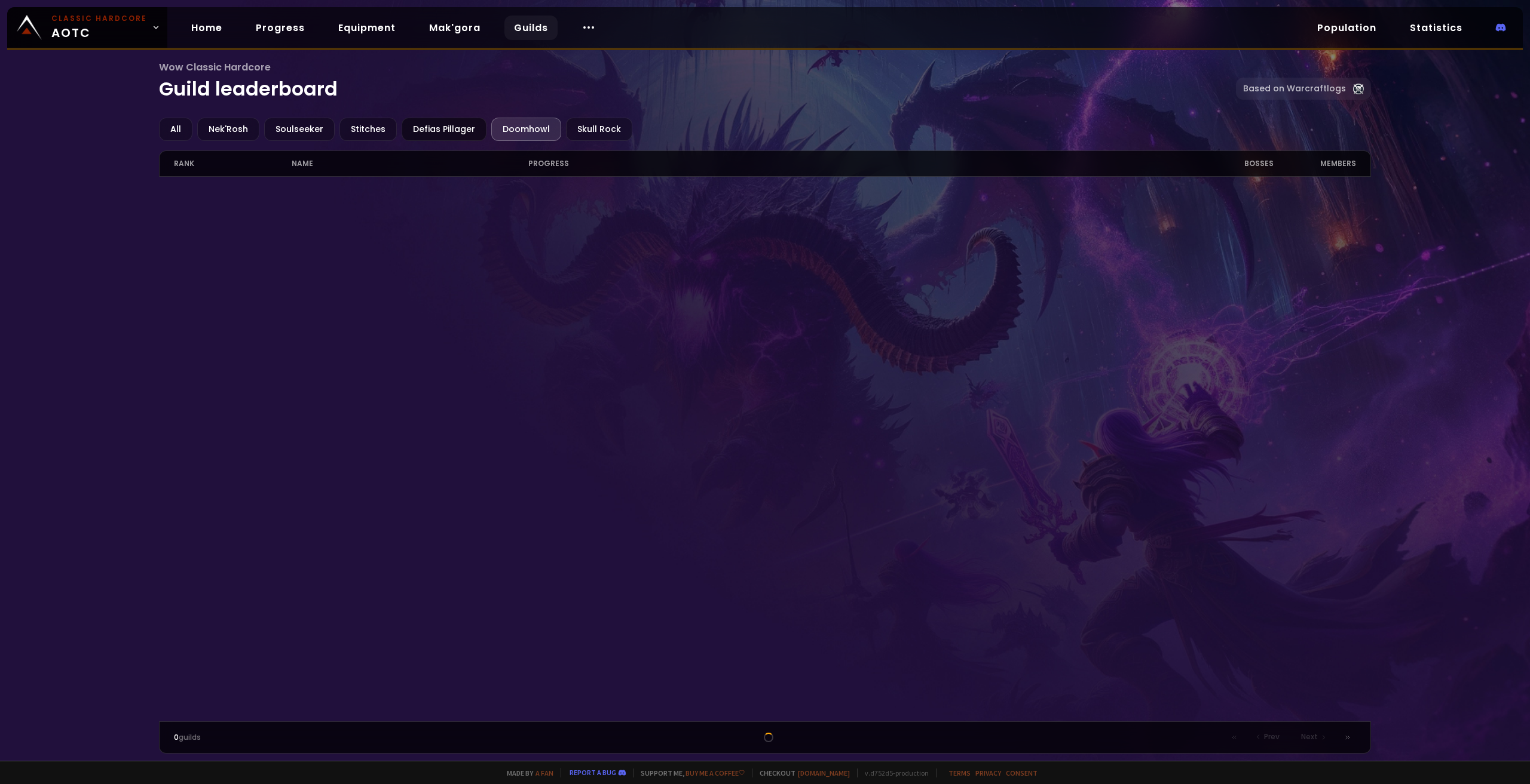
click at [448, 135] on div "Defias Pillager" at bounding box center [444, 129] width 85 height 23
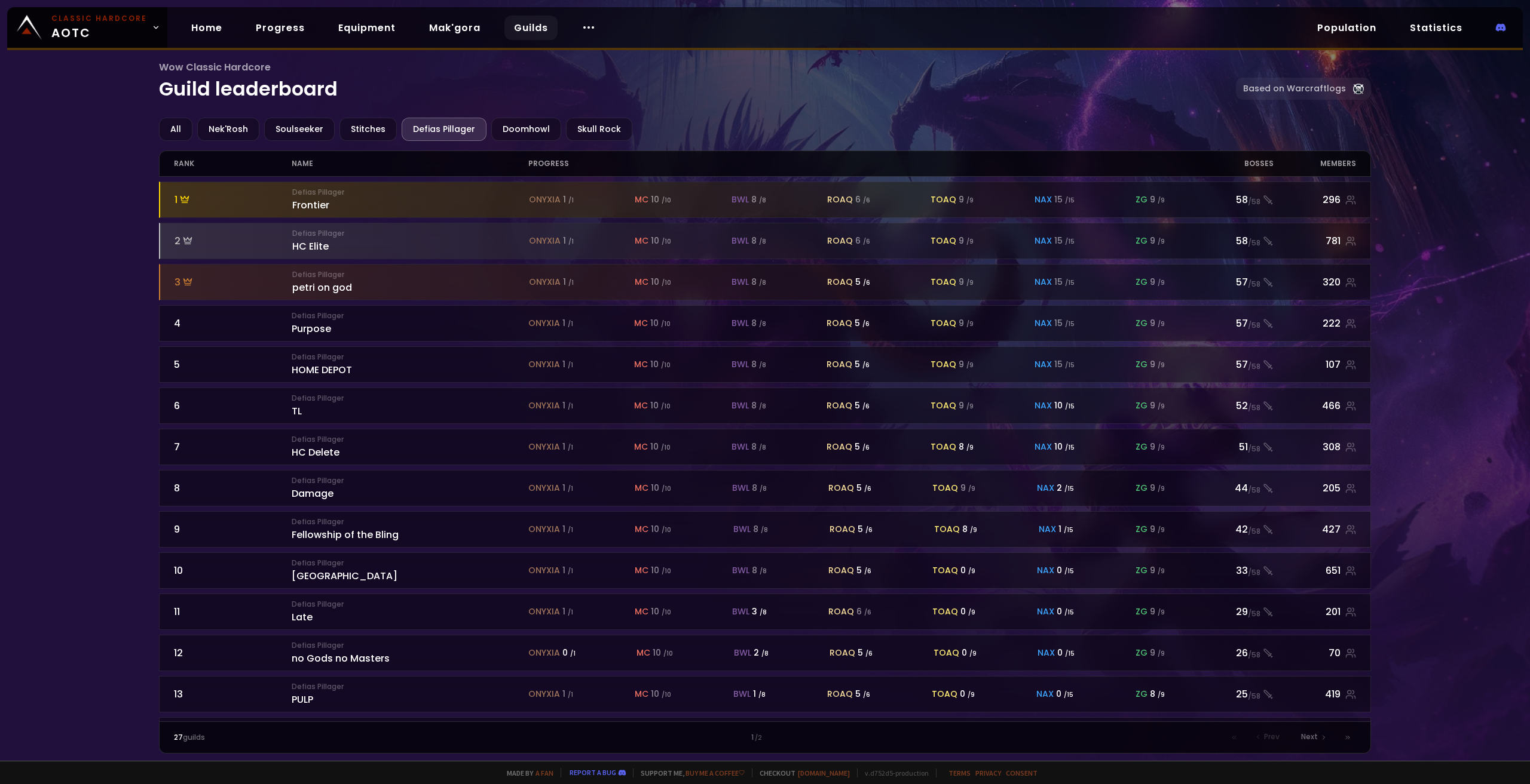
click at [55, 433] on div "Wow Classic Hardcore Guild leaderboard Based on Warcraftlogs All Nek'Rosh Souls…" at bounding box center [765, 380] width 1530 height 761
